Goal: Check status: Check status

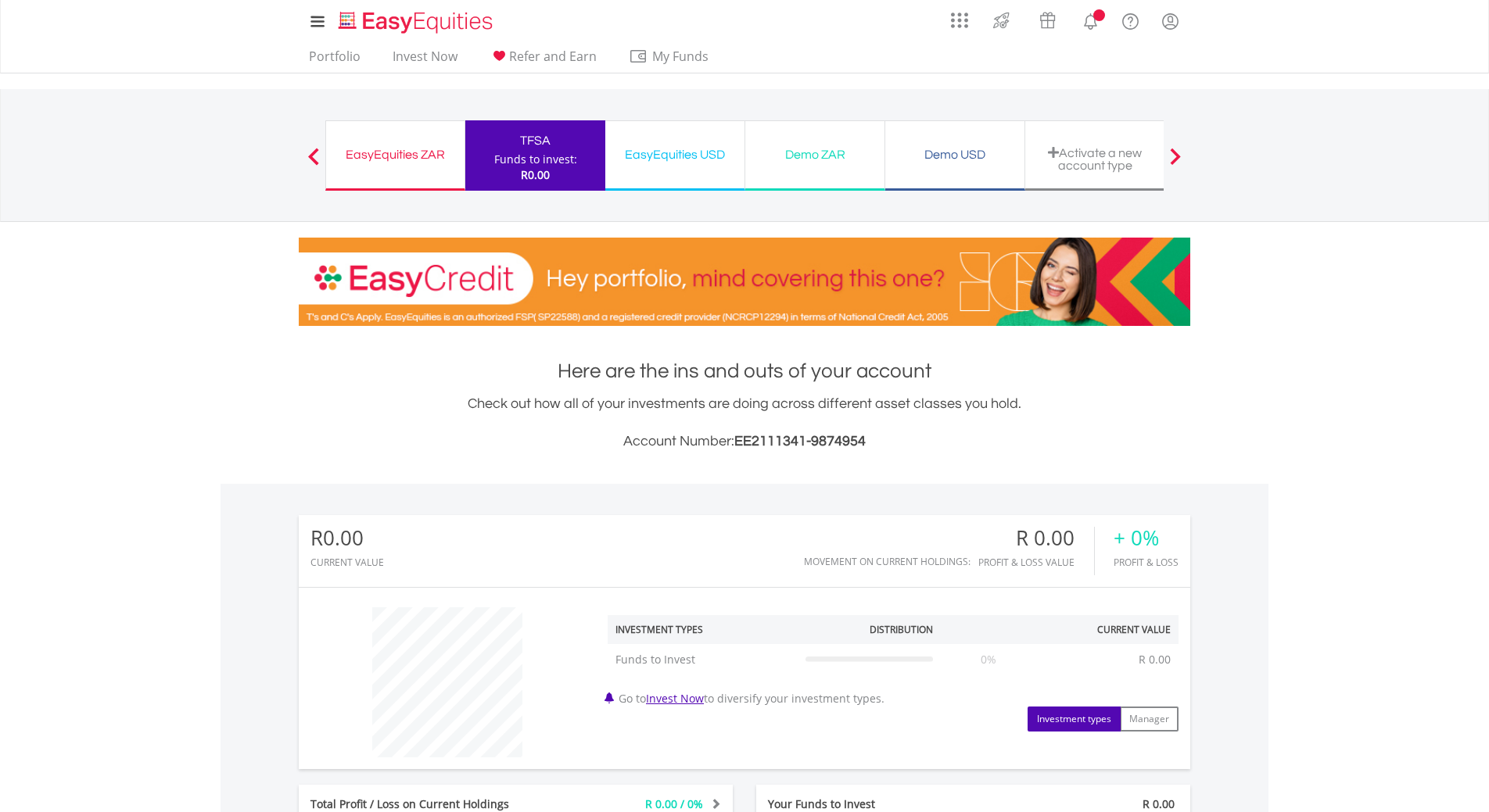
scroll to position [150, 297]
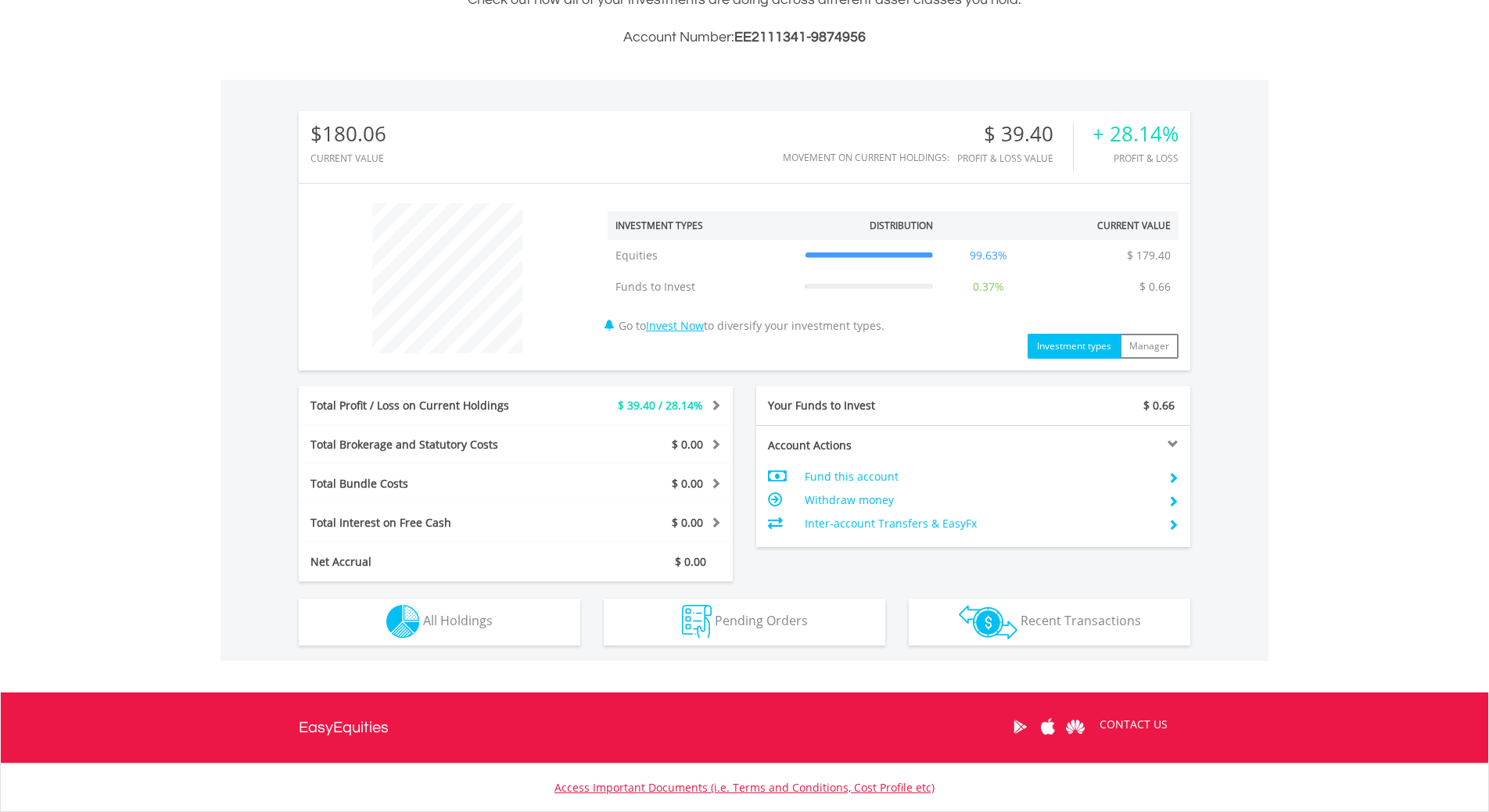
scroll to position [347, 0]
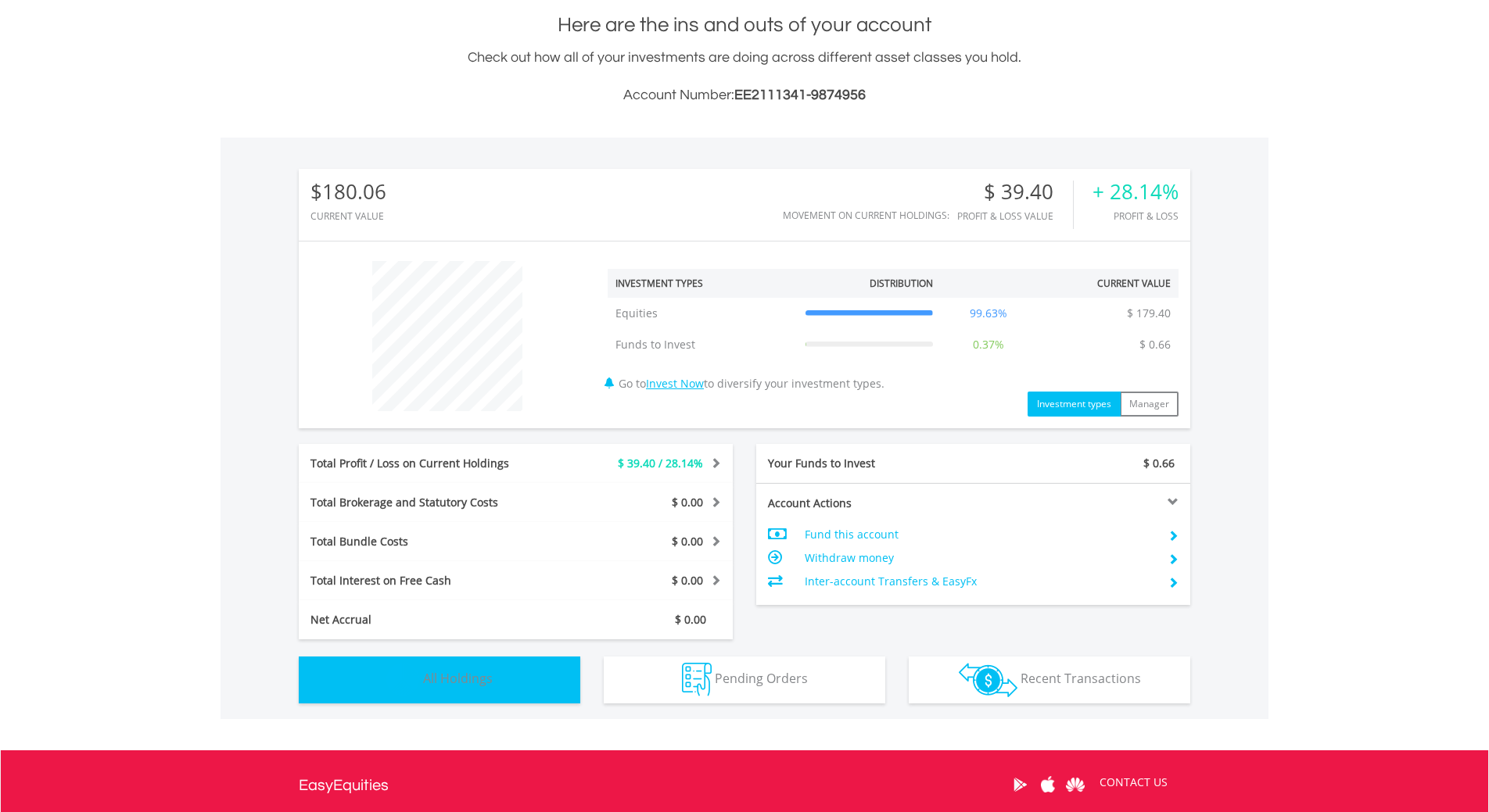
click at [508, 686] on button "Holdings All Holdings" at bounding box center [440, 680] width 282 height 47
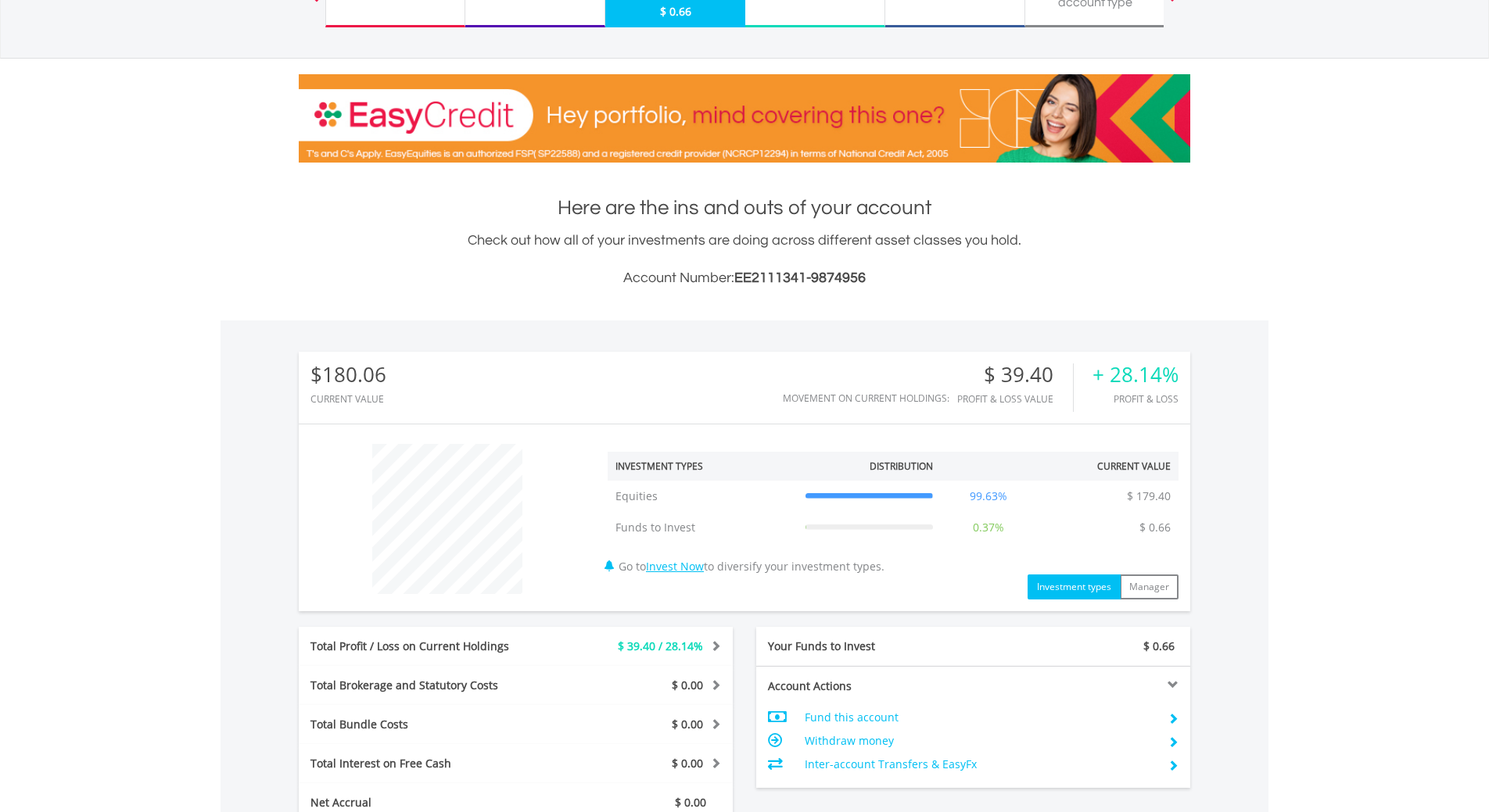
scroll to position [360, 0]
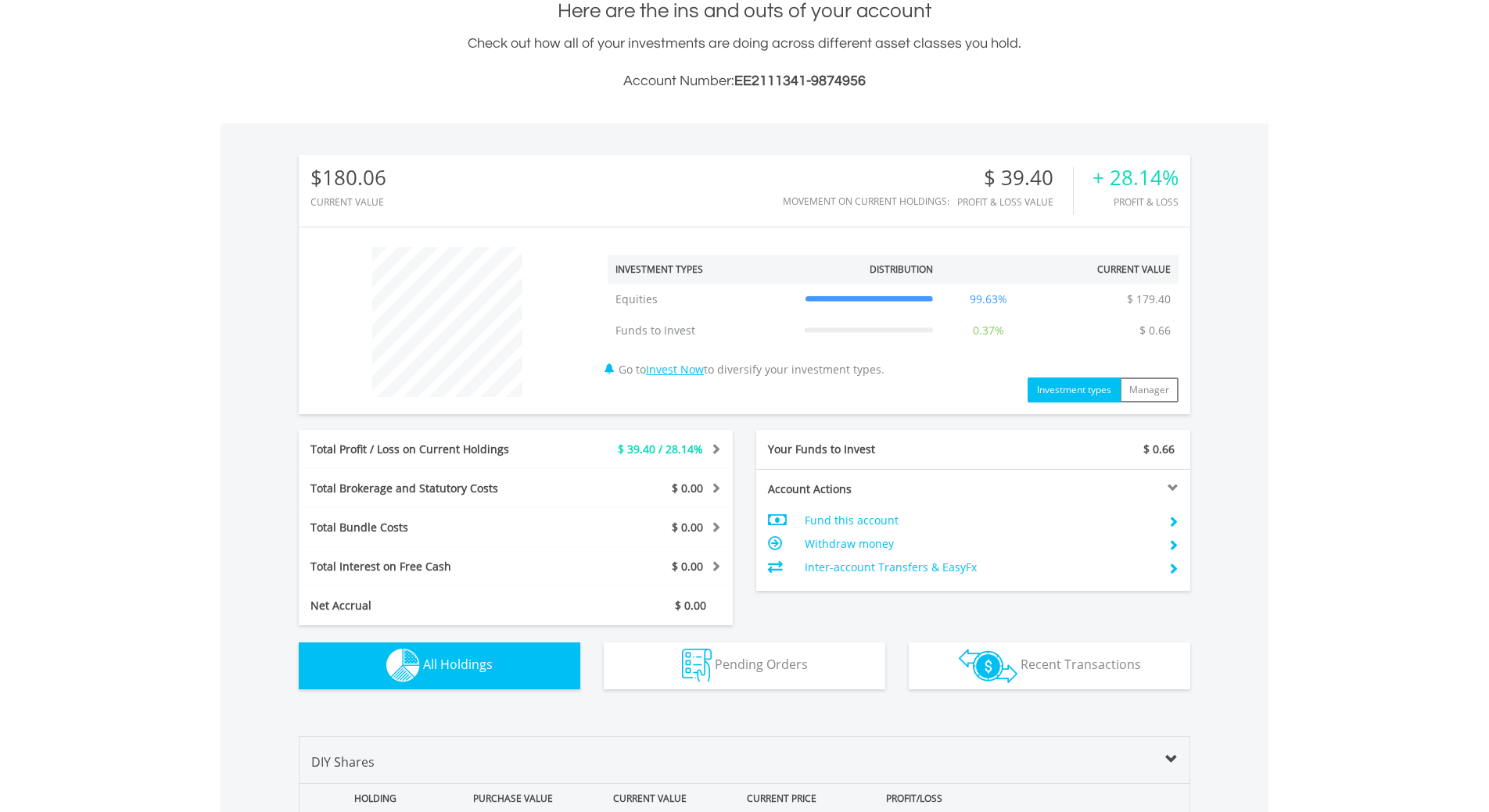
click at [554, 681] on button "Holdings All Holdings" at bounding box center [440, 666] width 282 height 47
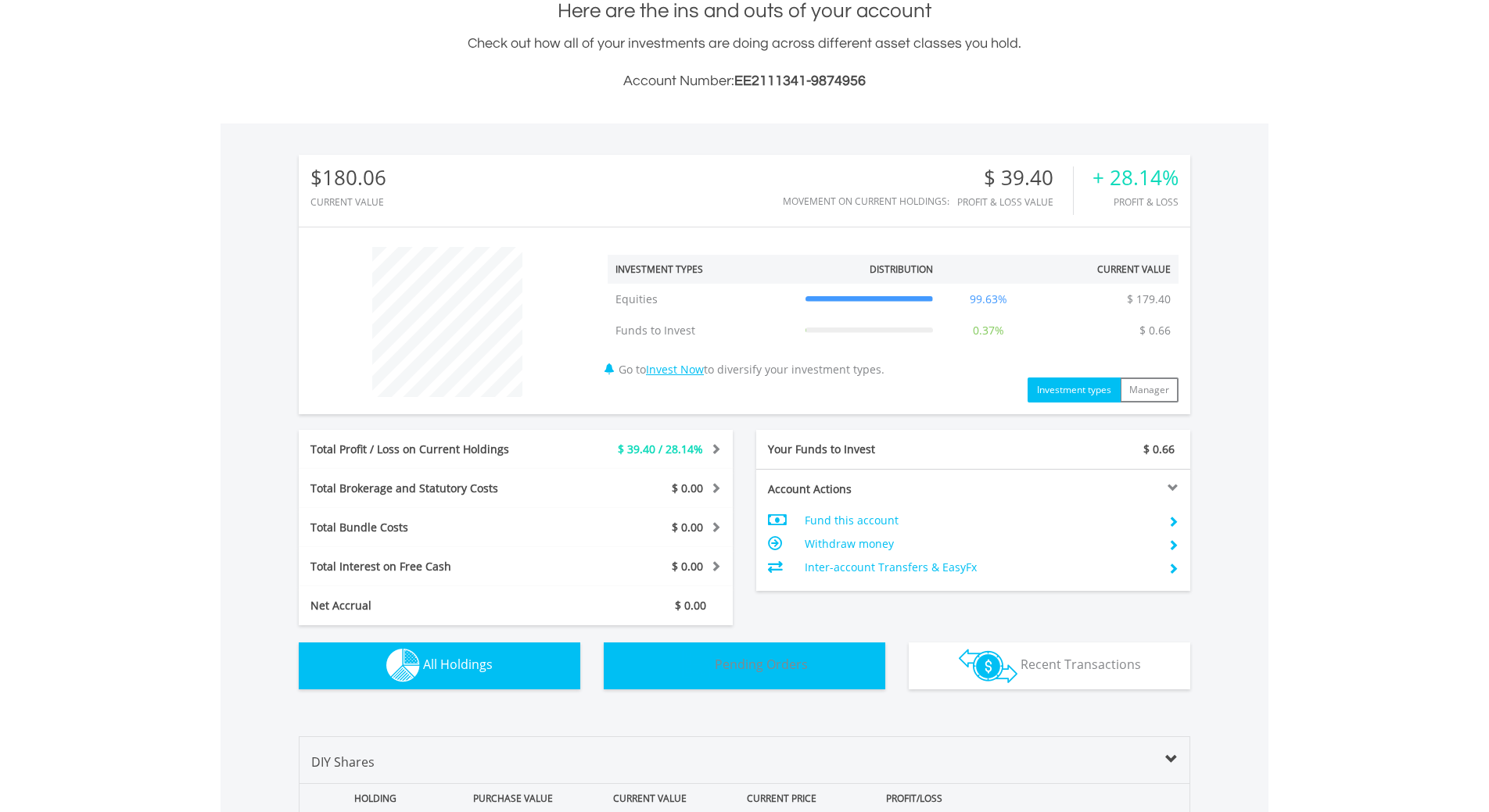
click at [708, 658] on img "button" at bounding box center [696, 666] width 29 height 34
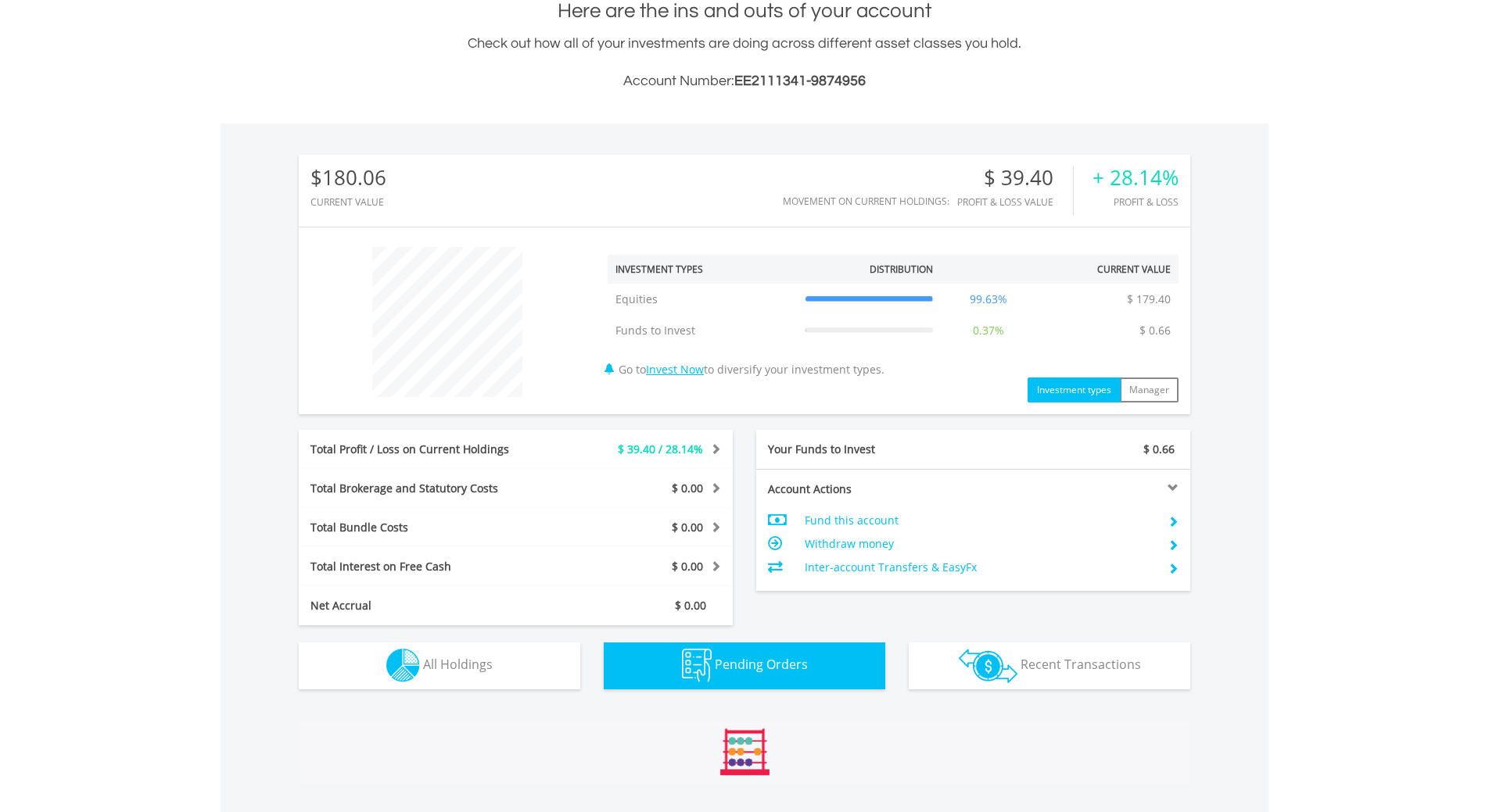
scroll to position [597, 0]
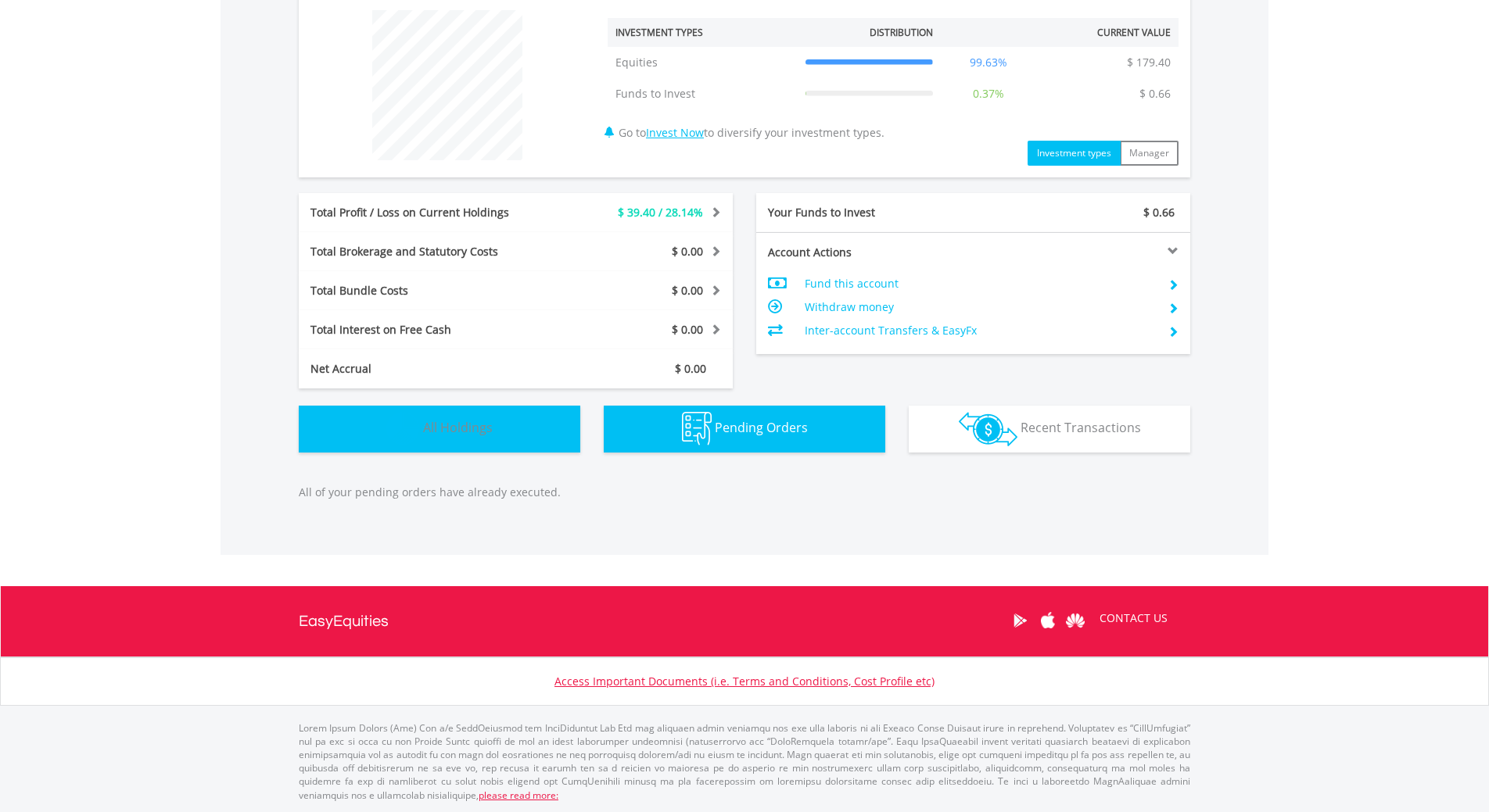
click at [432, 441] on button "Holdings All Holdings" at bounding box center [440, 429] width 282 height 47
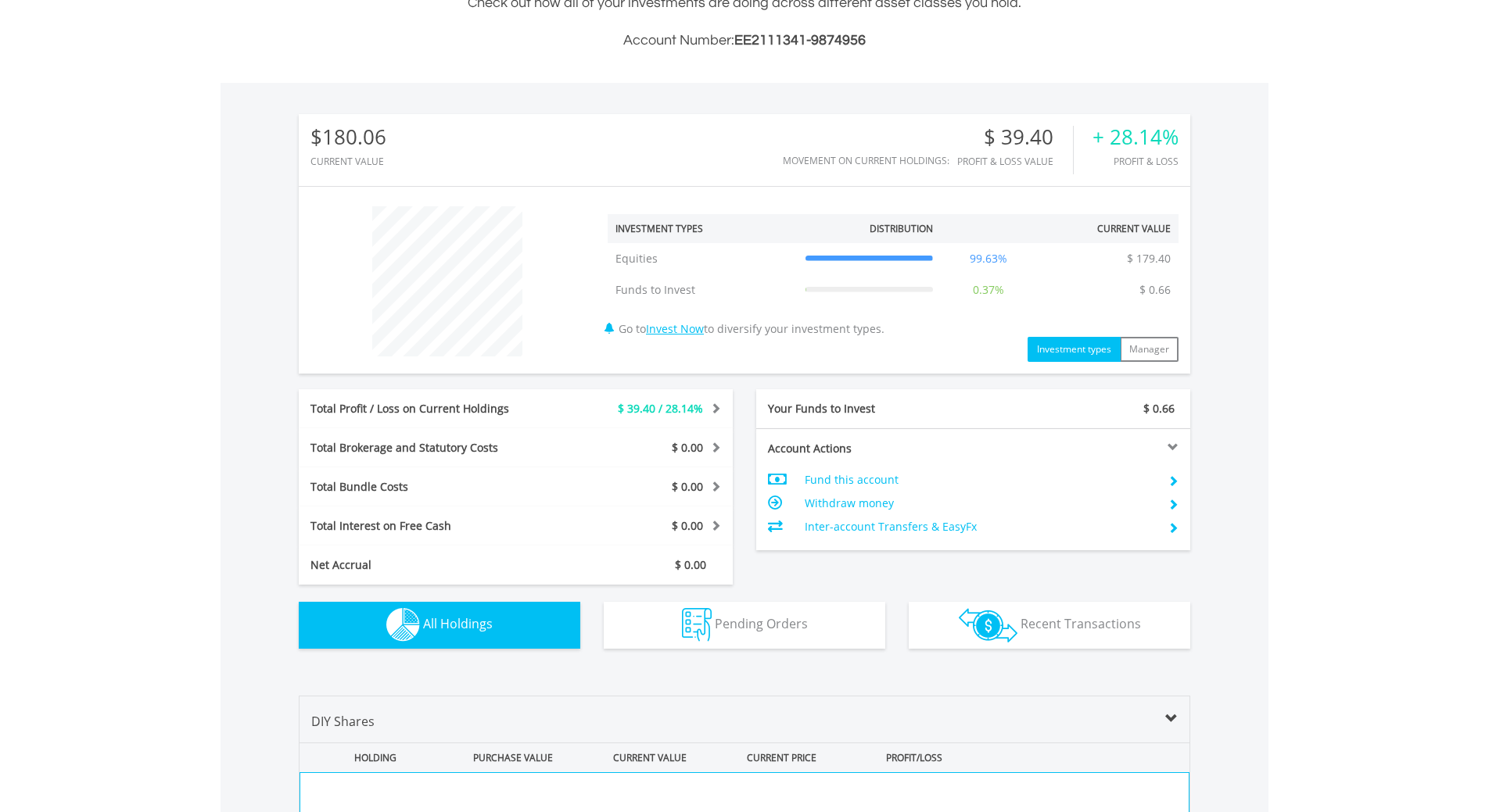
scroll to position [447, 0]
